Goal: Book appointment/travel/reservation

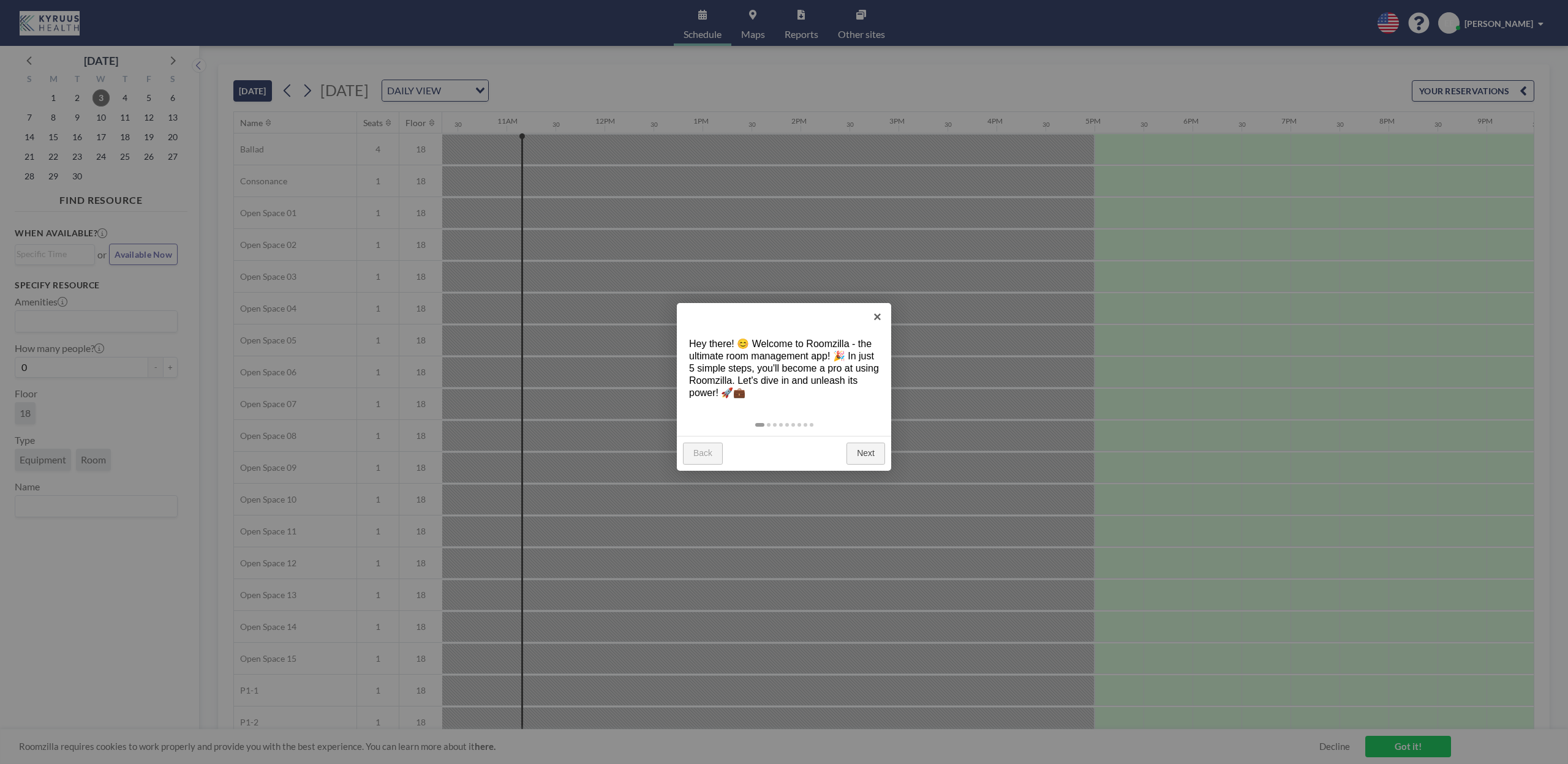
scroll to position [0, 1029]
click at [866, 456] on link "Next" at bounding box center [866, 453] width 39 height 22
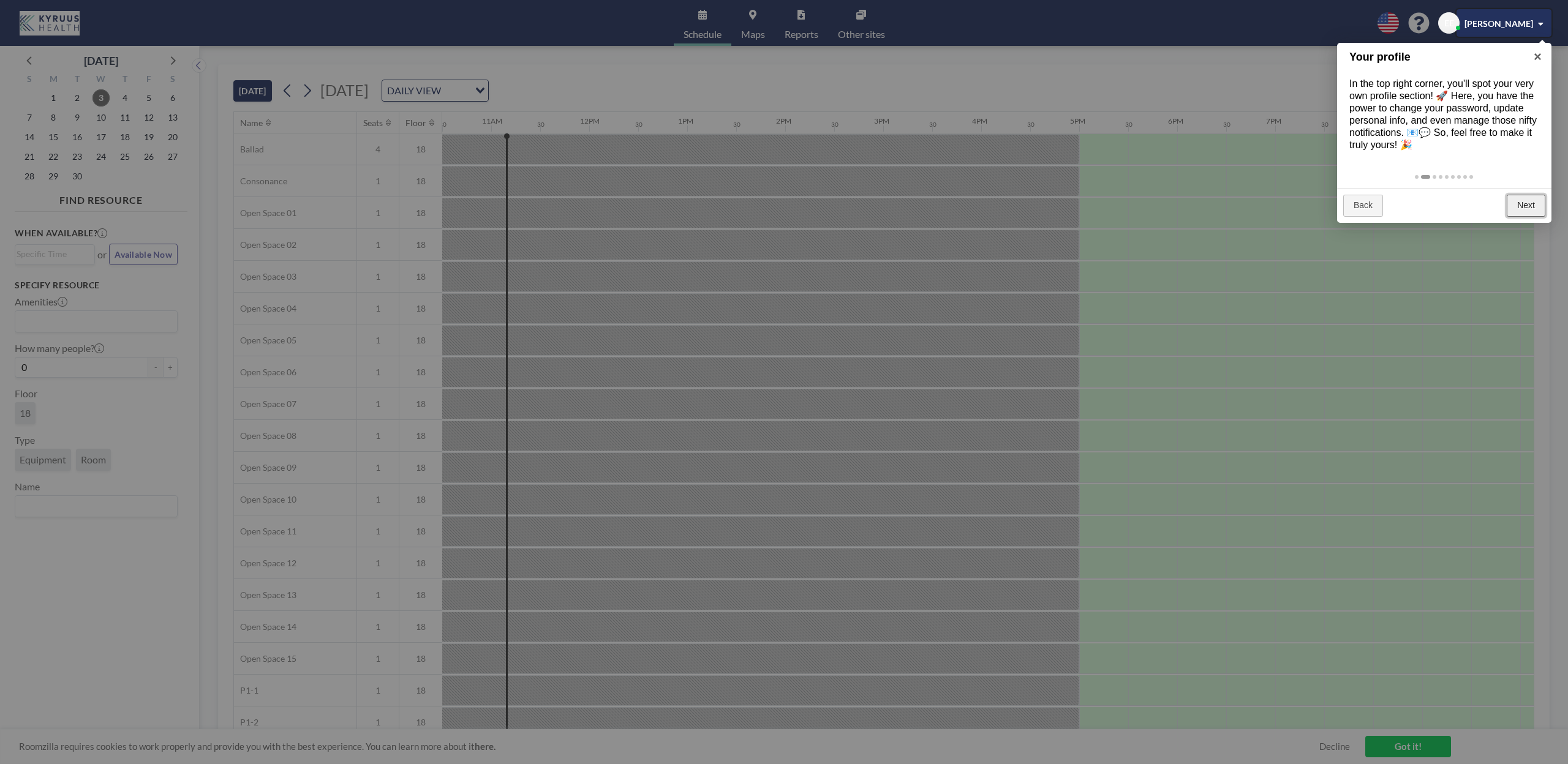
click at [1520, 199] on link "Next" at bounding box center [1526, 205] width 39 height 22
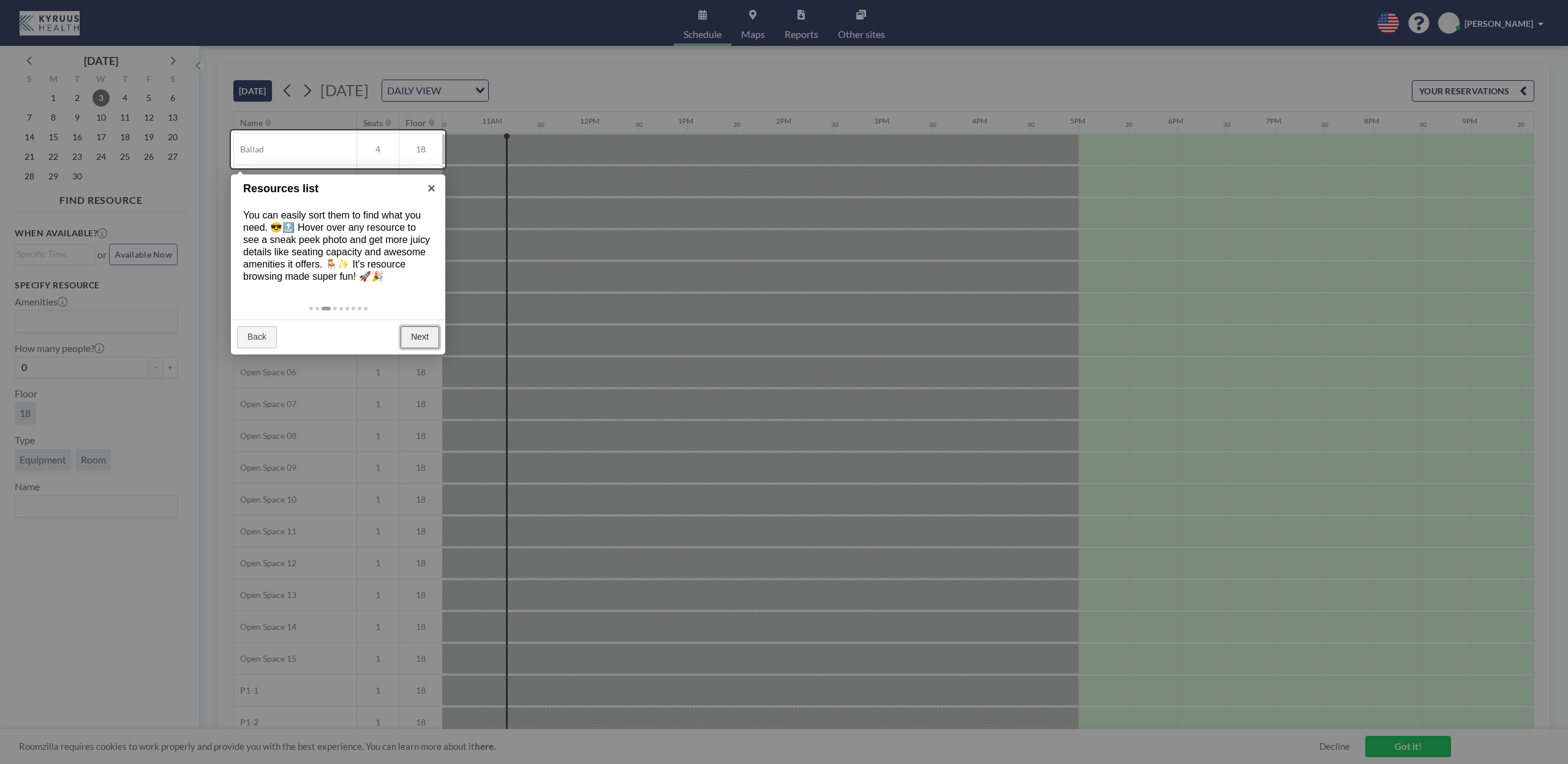
click at [424, 339] on link "Next" at bounding box center [420, 338] width 39 height 22
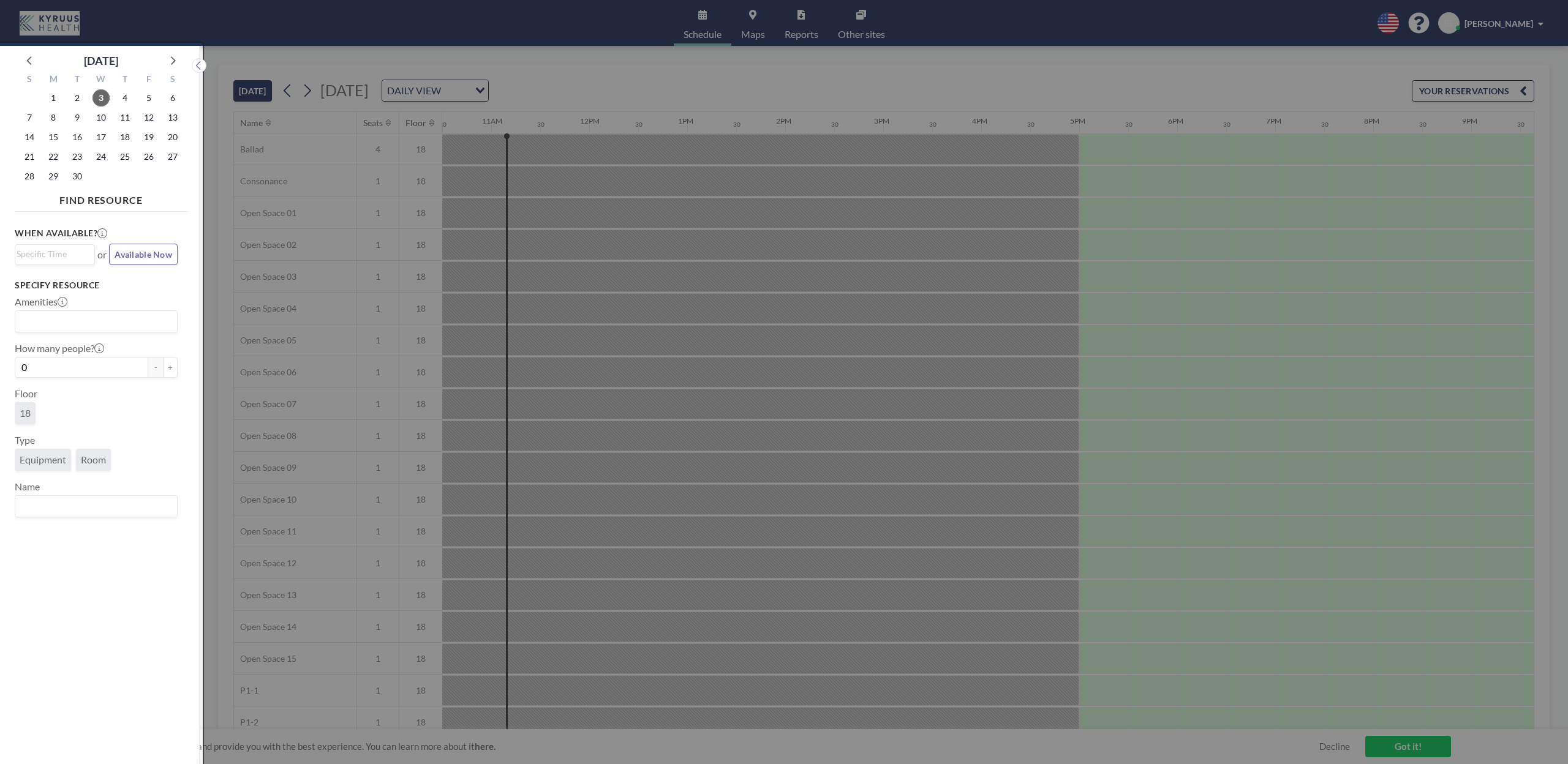
scroll to position [3, 0]
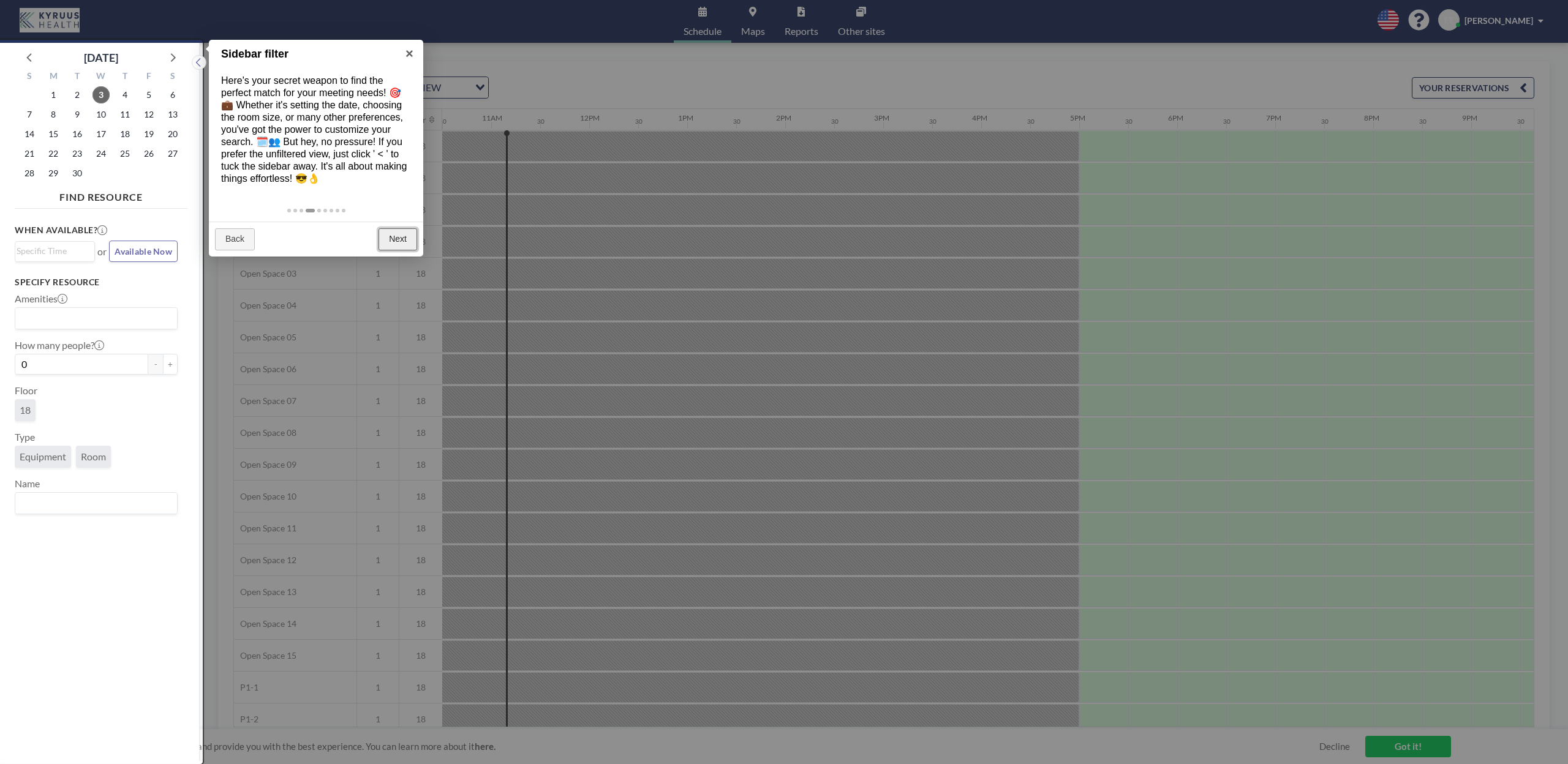
click at [396, 240] on link "Next" at bounding box center [398, 239] width 39 height 22
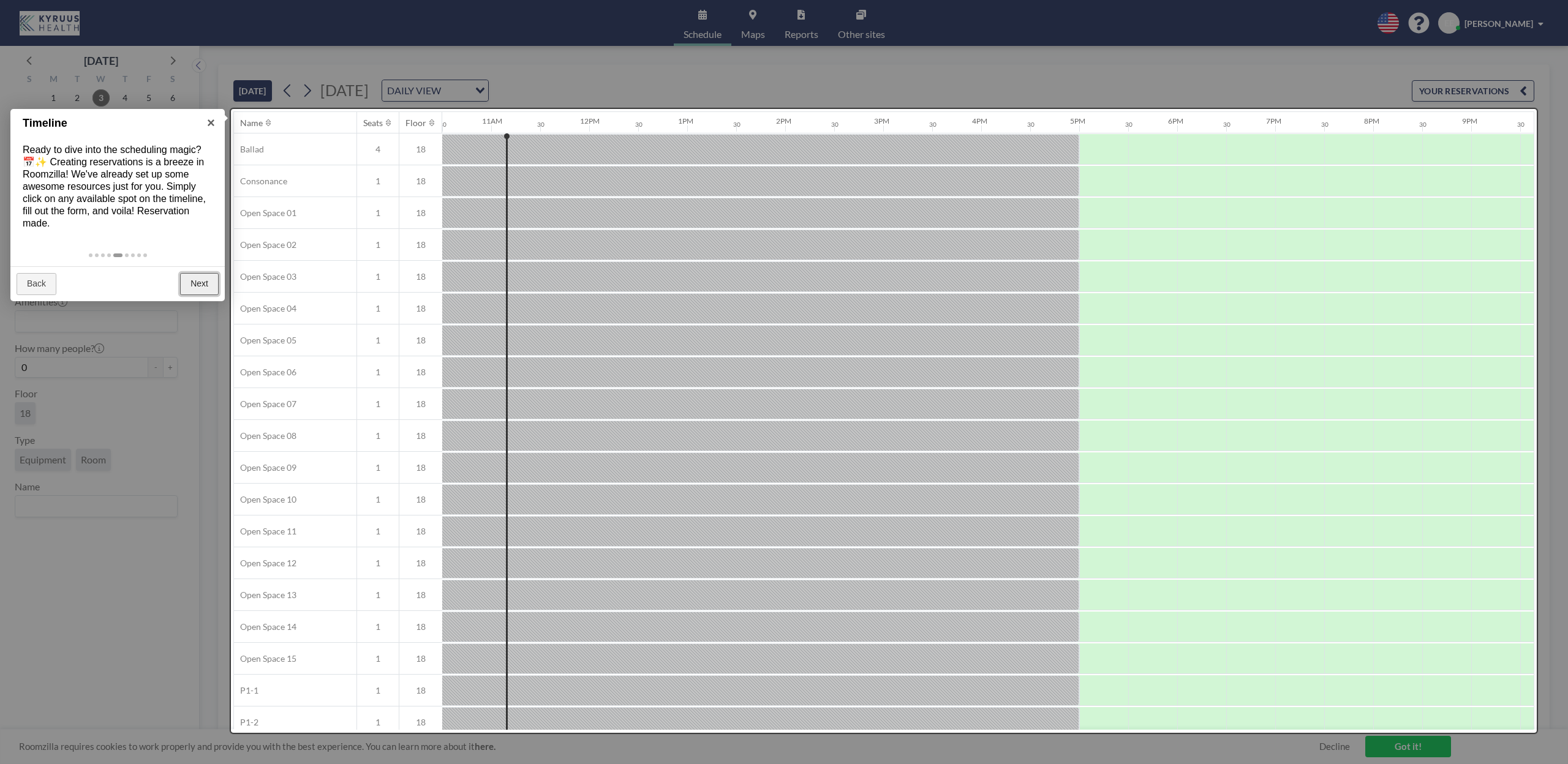
click at [209, 284] on link "Next" at bounding box center [199, 284] width 39 height 22
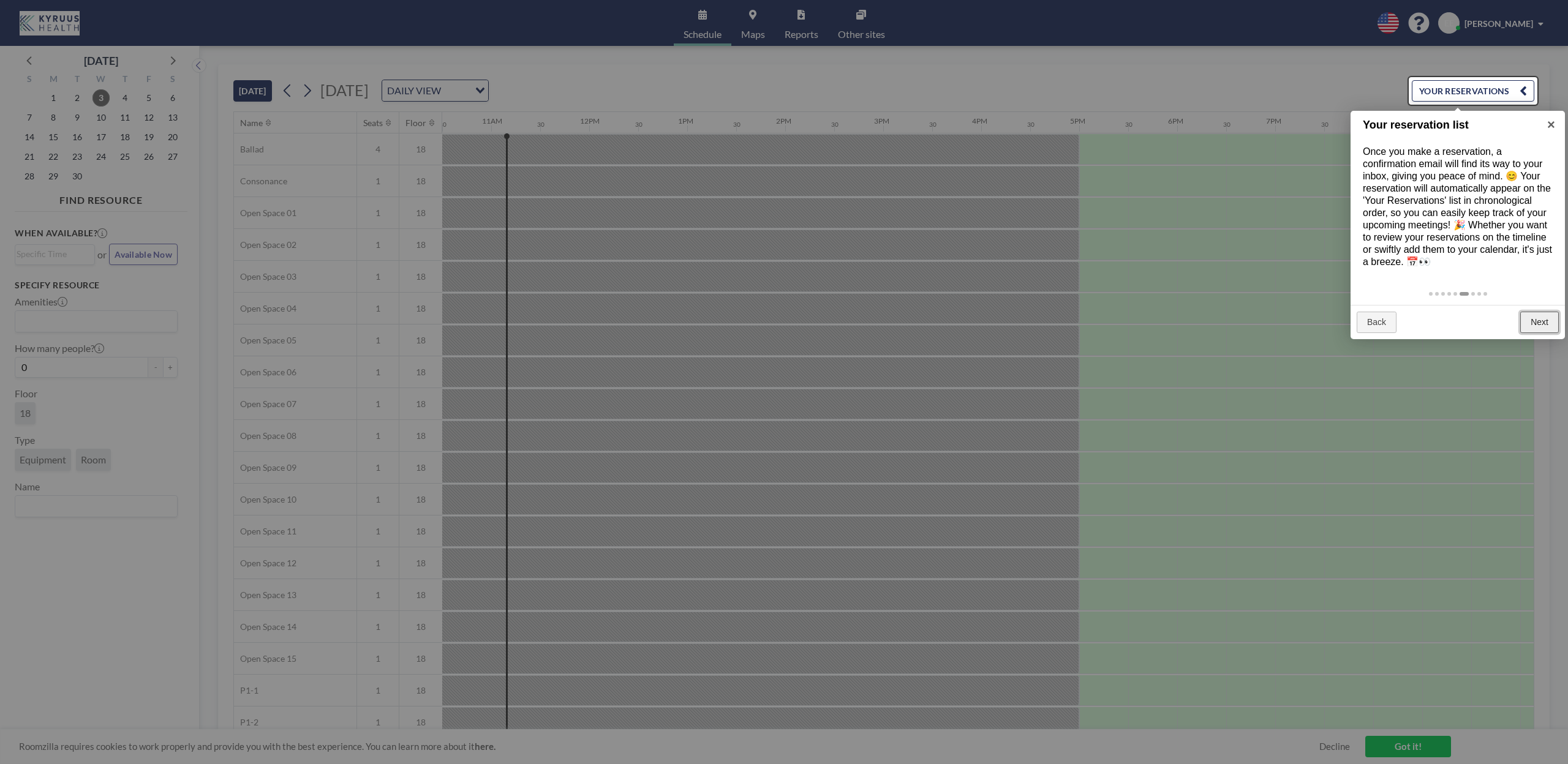
click at [1535, 320] on link "Next" at bounding box center [1540, 323] width 39 height 22
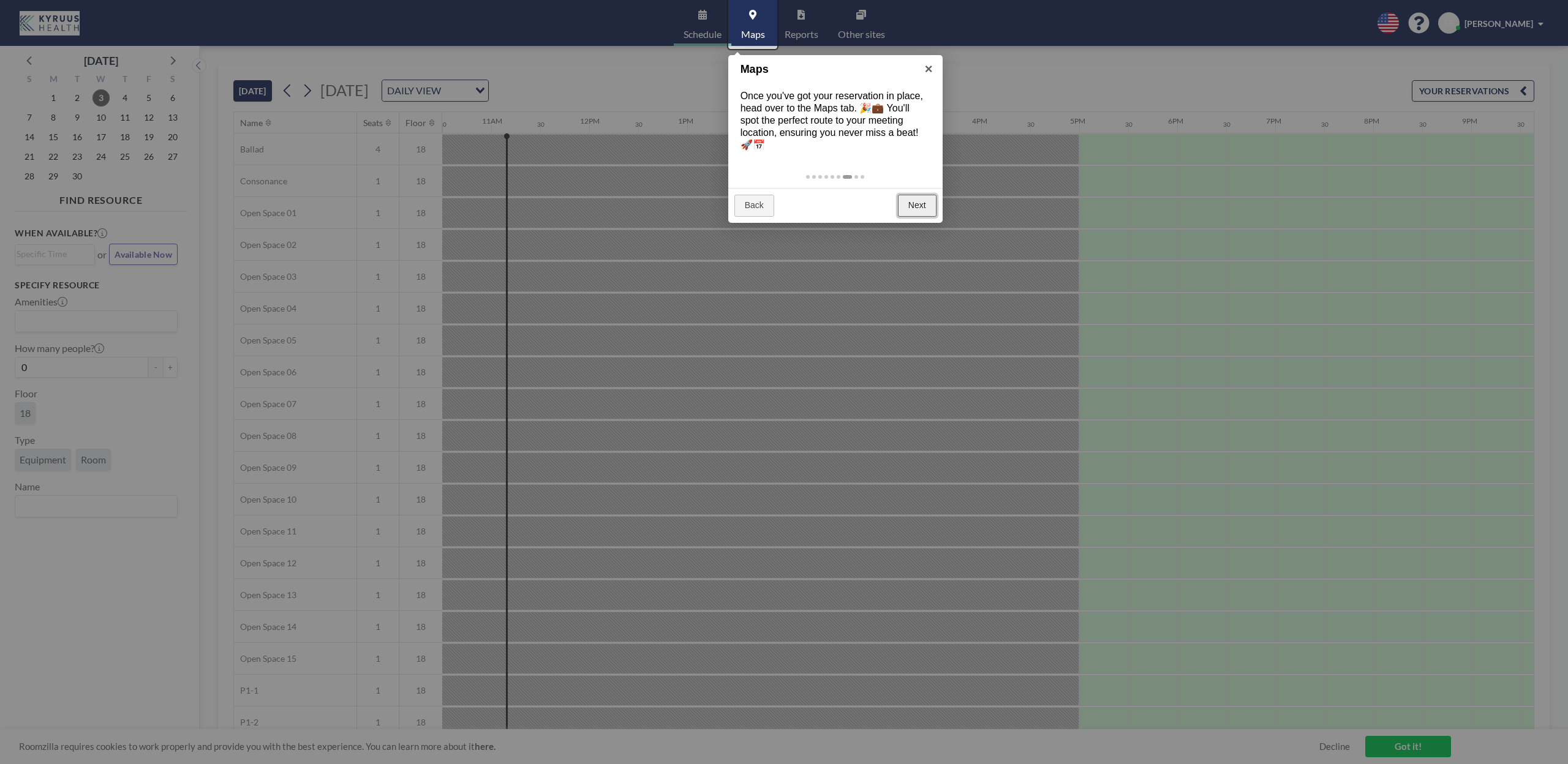
click at [934, 203] on link "Next" at bounding box center [917, 205] width 39 height 22
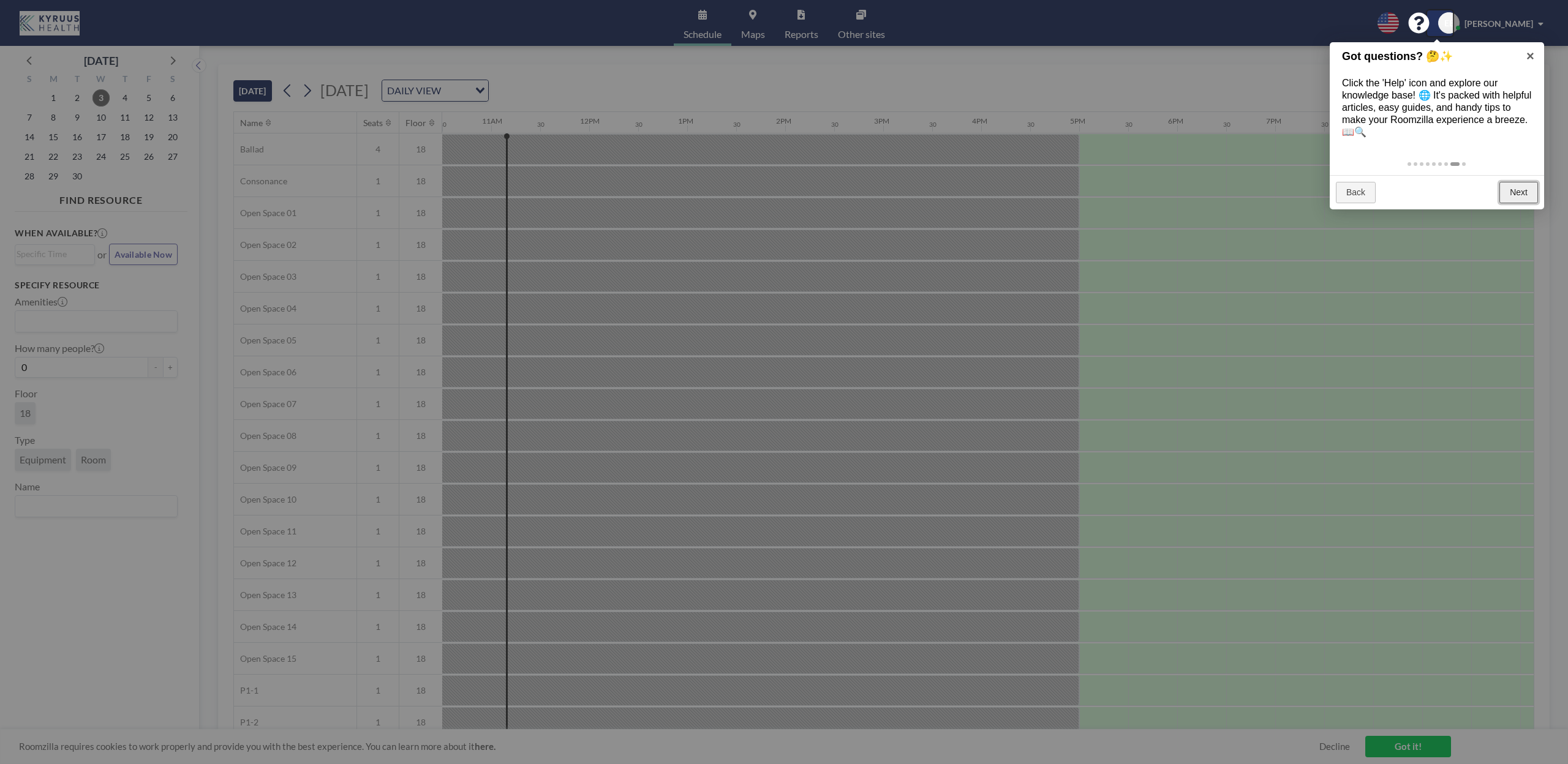
click at [1522, 188] on link "Next" at bounding box center [1519, 192] width 39 height 22
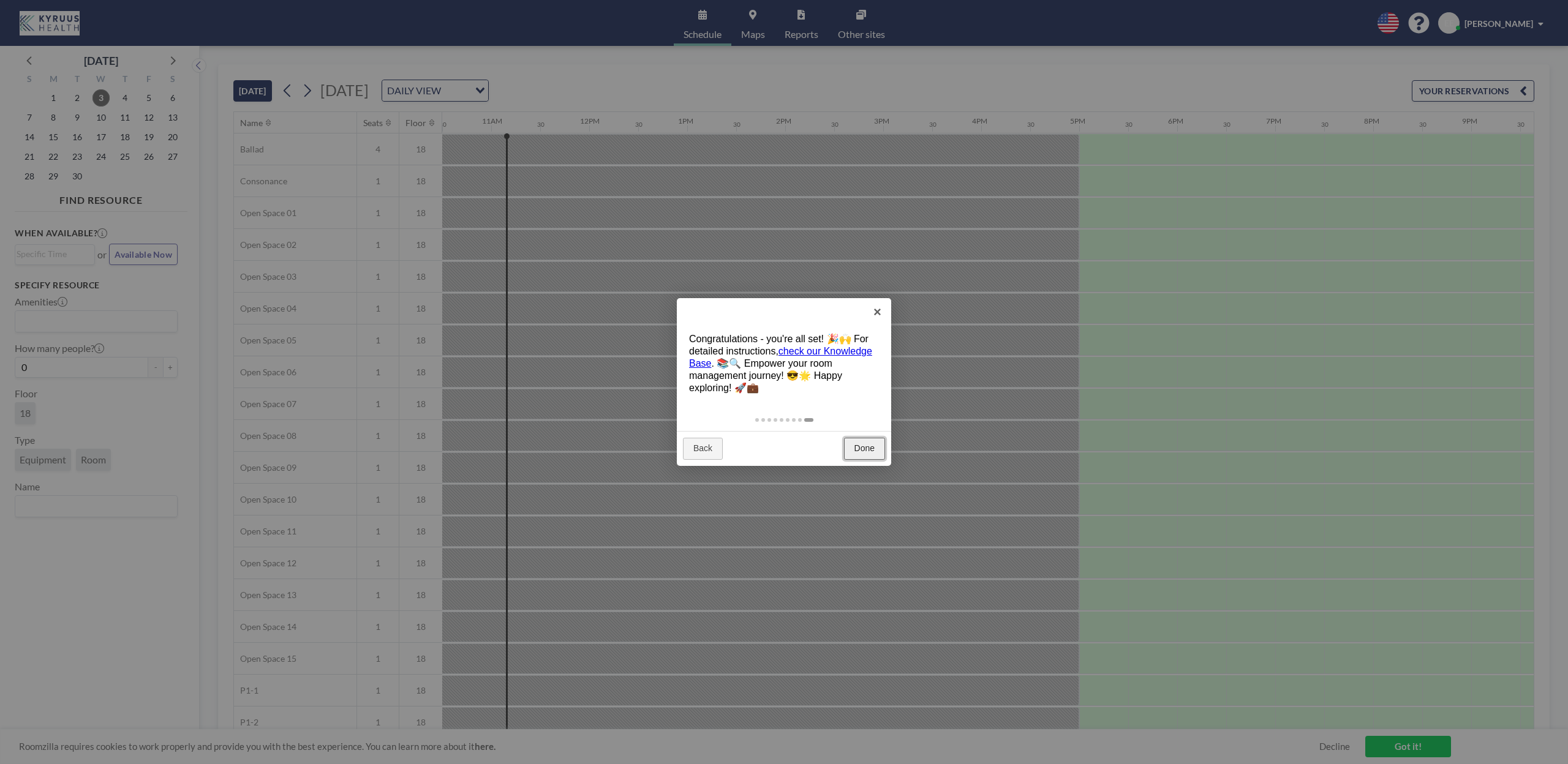
click at [865, 450] on link "Done" at bounding box center [864, 449] width 41 height 22
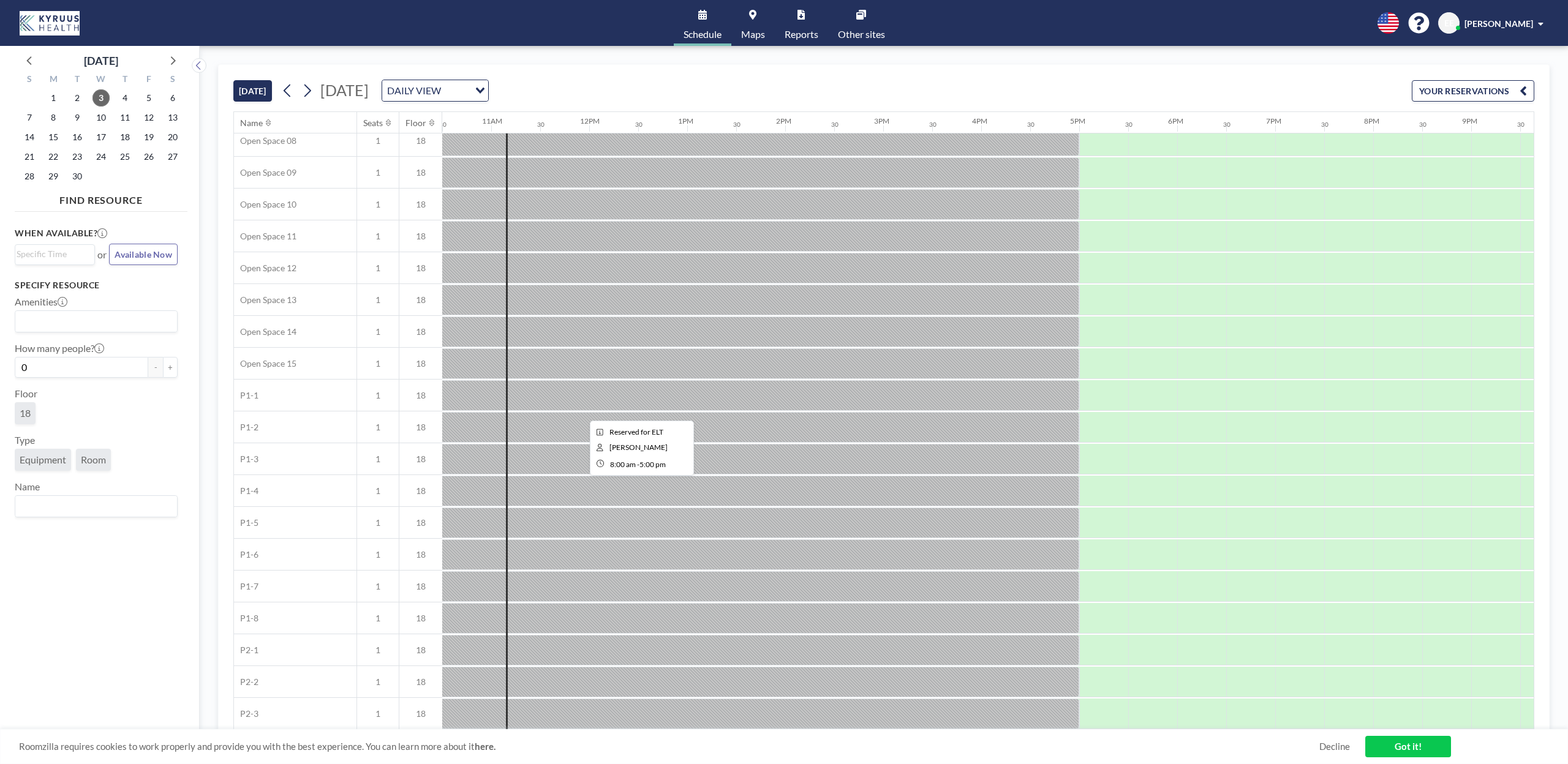
scroll to position [0, 1029]
click at [56, 117] on span "8" at bounding box center [53, 117] width 17 height 17
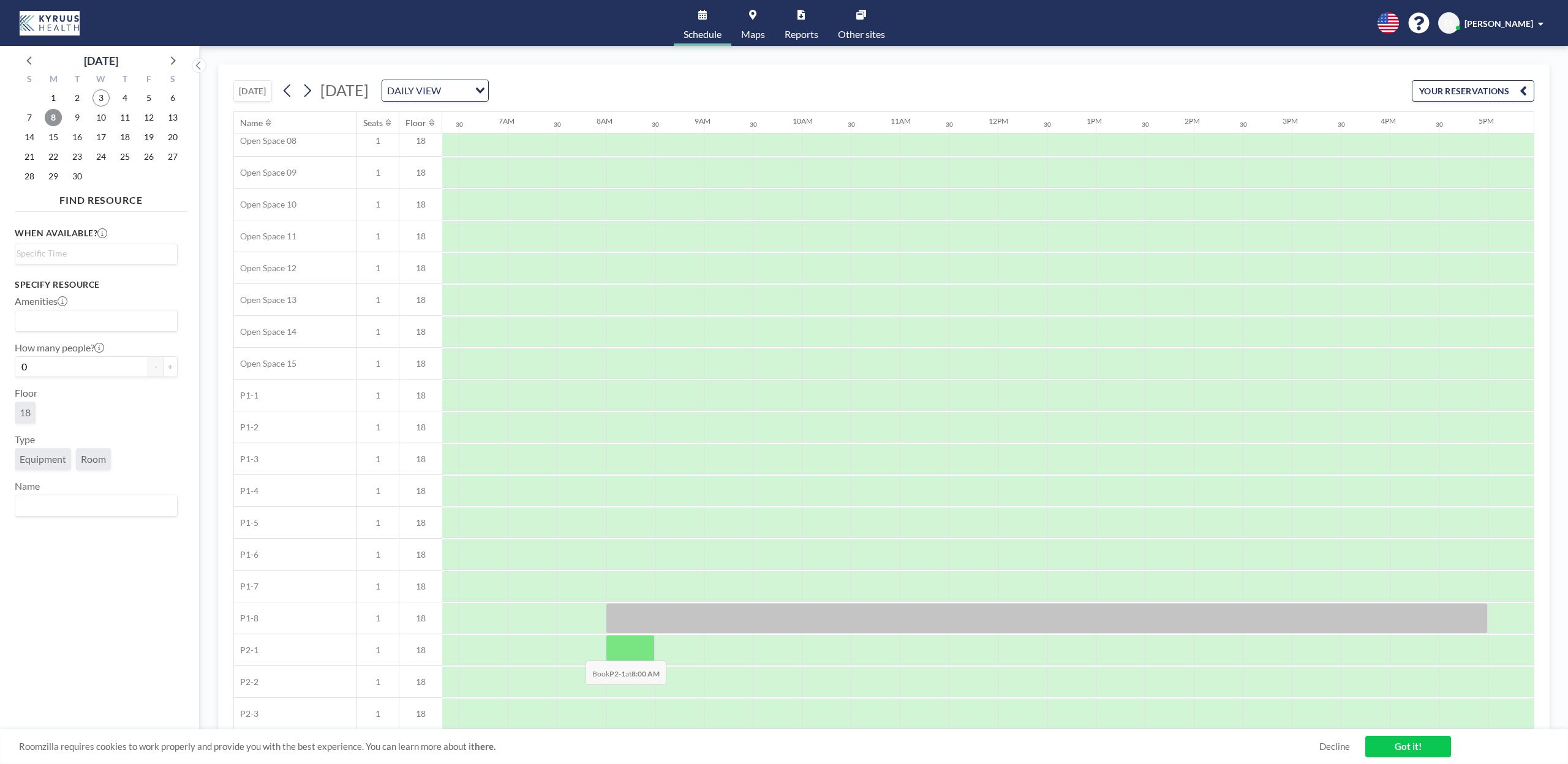
scroll to position [302, 628]
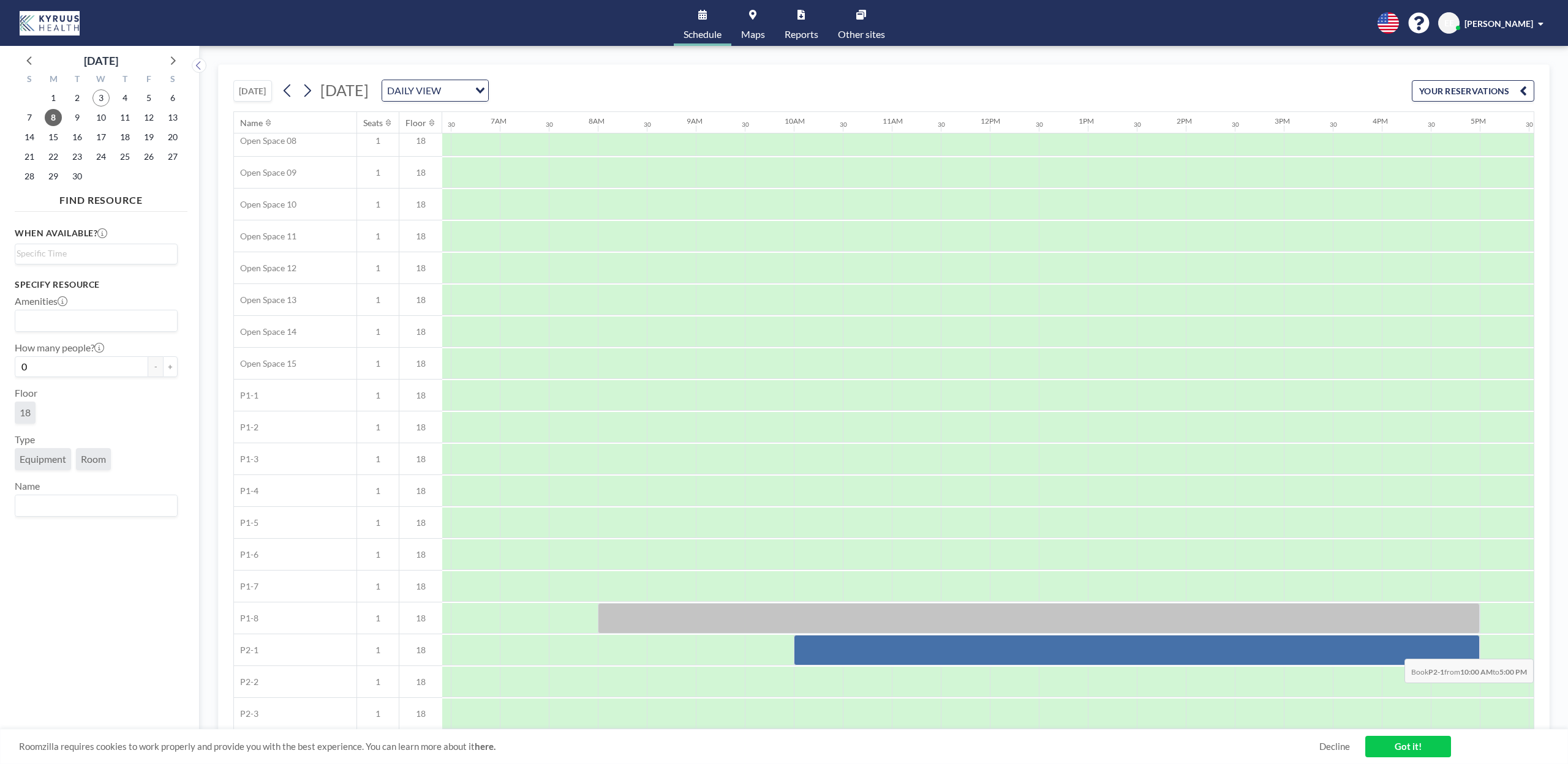
drag, startPoint x: 801, startPoint y: 643, endPoint x: 1458, endPoint y: 650, distance: 657.0
click at [1458, 650] on div at bounding box center [1137, 650] width 686 height 31
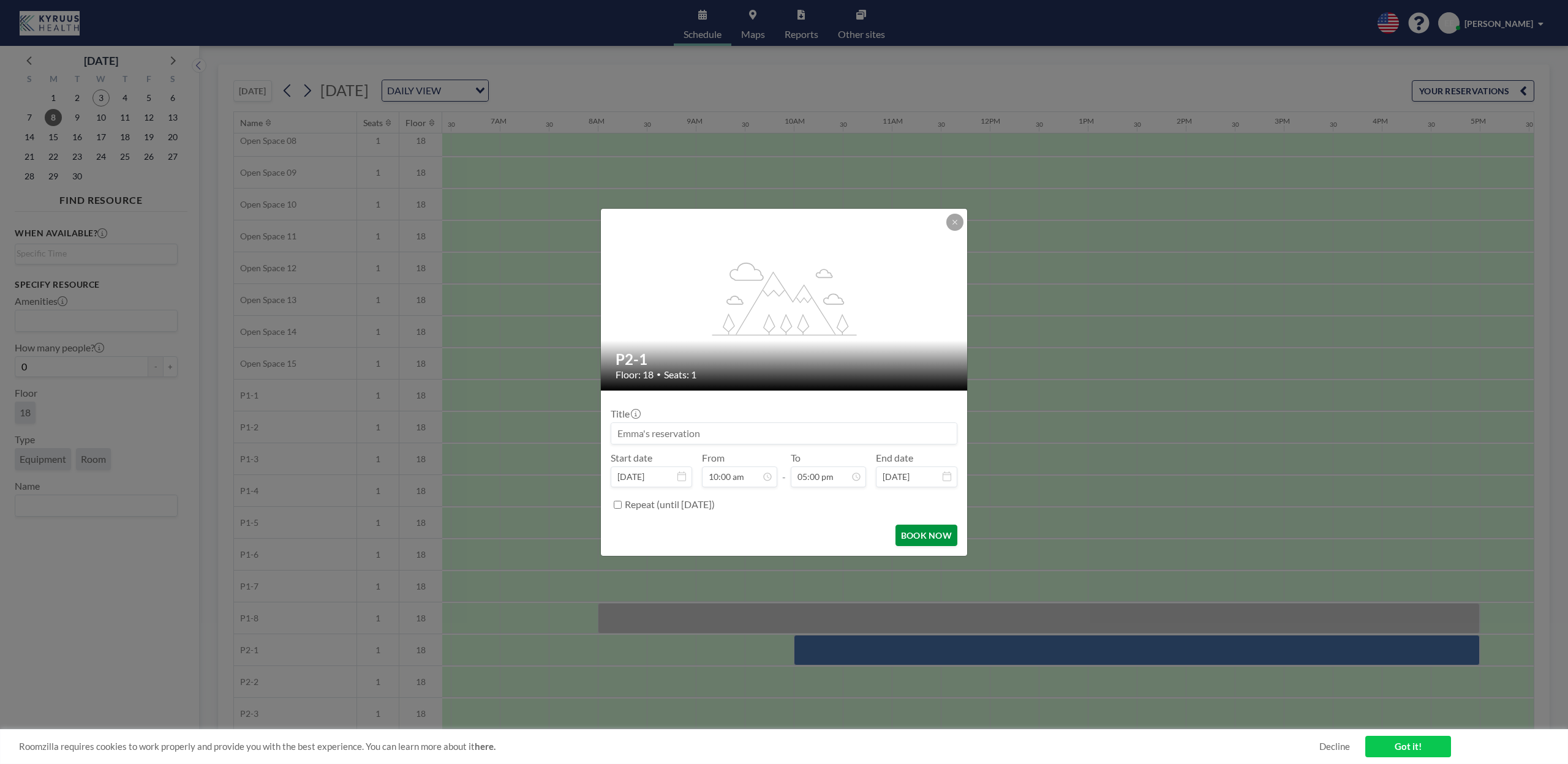
scroll to position [741, 0]
click at [931, 538] on button "BOOK NOW" at bounding box center [927, 535] width 62 height 22
